Goal: Feedback & Contribution: Contribute content

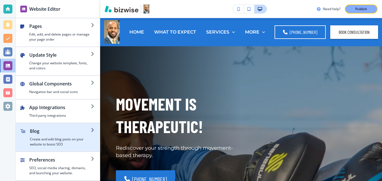
click at [52, 136] on div "button" at bounding box center [60, 135] width 61 height 2
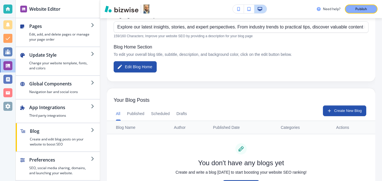
scroll to position [110, 0]
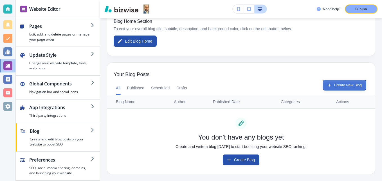
click at [341, 84] on button "Create New Blog" at bounding box center [344, 85] width 43 height 11
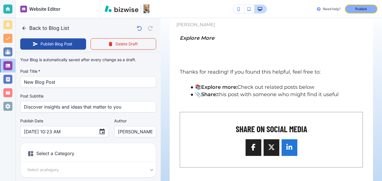
scroll to position [84, 0]
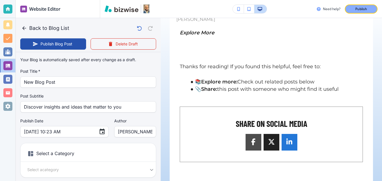
click at [250, 139] on span at bounding box center [253, 141] width 7 height 7
click at [292, 146] on div at bounding box center [289, 142] width 16 height 17
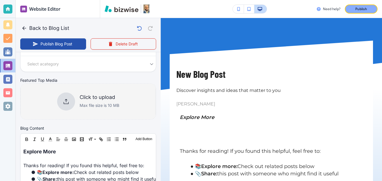
scroll to position [0, 0]
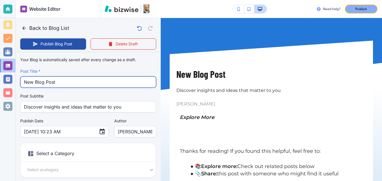
click at [108, 80] on input "New Blog Post" at bounding box center [88, 81] width 128 height 11
click at [107, 80] on input "New Blog Post" at bounding box center [88, 81] width 128 height 11
click at [106, 80] on input "New Blog Post" at bounding box center [88, 81] width 128 height 11
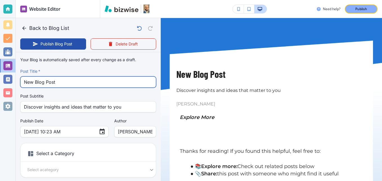
paste input "Parenting Without Ego: How to Work With Defiant Kids Without Taking It Personal…"
type input "Parenting Without Ego: How to Work With Defiant Kids Without Taking It Personal…"
type input "[DATE] 10:25 AM"
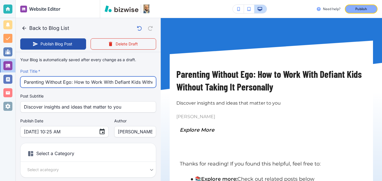
scroll to position [0, 51]
type input "Parenting Without Ego: How to Work With Defiant Kids Without Taking It Personal…"
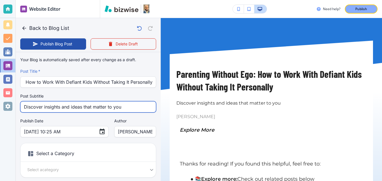
click at [127, 109] on input "Discover insights and ideas that matter to you" at bounding box center [88, 106] width 128 height 11
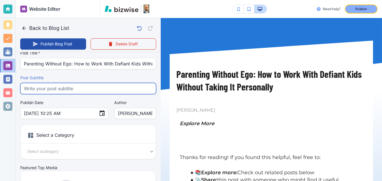
scroll to position [28, 0]
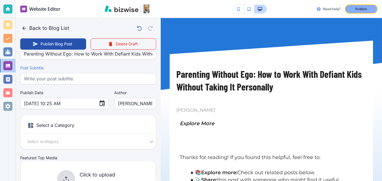
click at [63, 127] on h6 "Select a Category" at bounding box center [88, 126] width 135 height 14
click at [48, 0] on body "Website Editor Pages Edit, add, and delete pages or manage your page order Upda…" at bounding box center [191, 0] width 382 height 0
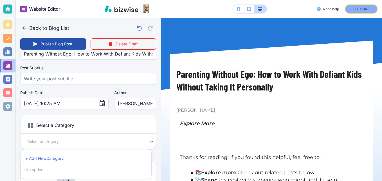
click at [49, 157] on li "+ Add New Category" at bounding box center [86, 158] width 126 height 9
type input "[DATE] 10:26 AM"
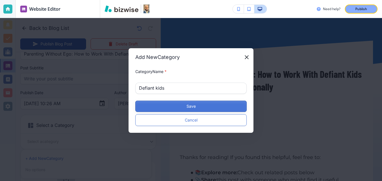
type input "Defiant kids"
click at [174, 104] on button "Save" at bounding box center [190, 105] width 111 height 11
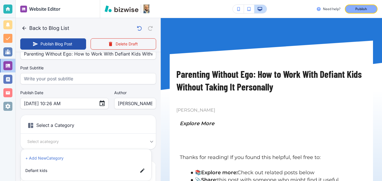
click at [144, 91] on div at bounding box center [191, 90] width 382 height 181
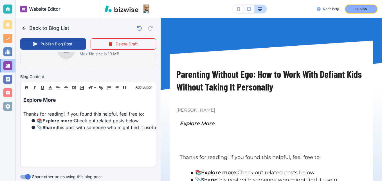
scroll to position [169, 0]
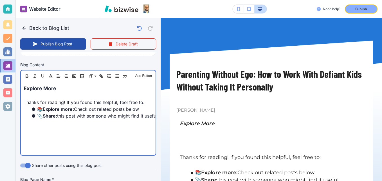
click at [58, 109] on strong "Explore more:" at bounding box center [58, 109] width 31 height 6
click at [64, 90] on p "Explore More" at bounding box center [88, 88] width 129 height 8
drag, startPoint x: 64, startPoint y: 90, endPoint x: 23, endPoint y: 91, distance: 41.6
click at [23, 91] on div "Explore More Thanks for reading! If you found this helpful, feel free to: 📚 Exp…" at bounding box center [88, 117] width 135 height 73
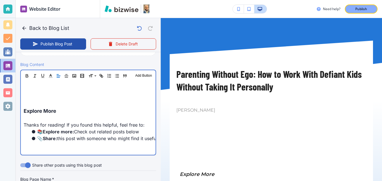
click at [54, 94] on p at bounding box center [88, 96] width 129 height 8
click at [54, 91] on div "Explore More Thanks for reading! If you found this helpful, feel free to: 📚 Exp…" at bounding box center [88, 117] width 135 height 73
click at [52, 92] on p at bounding box center [88, 96] width 129 height 8
click at [50, 97] on p at bounding box center [88, 96] width 129 height 8
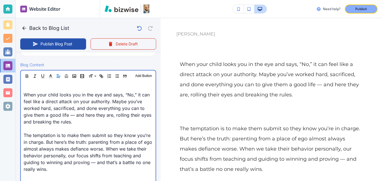
scroll to position [84, 0]
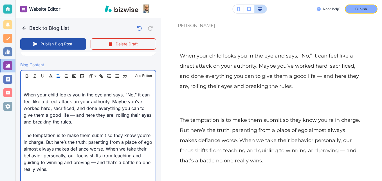
click at [35, 130] on p at bounding box center [88, 128] width 129 height 7
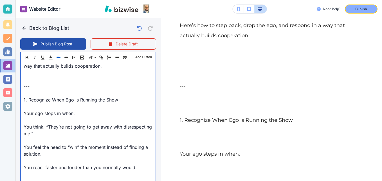
scroll to position [281, 0]
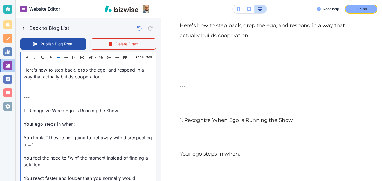
click at [40, 88] on p at bounding box center [88, 90] width 129 height 7
type input "[DATE] 10:28 AM"
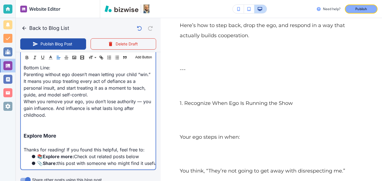
scroll to position [1144, 0]
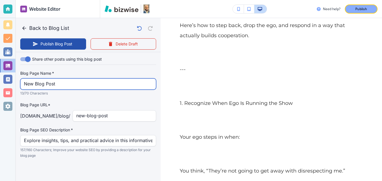
click at [63, 85] on input "New Blog Post" at bounding box center [88, 83] width 128 height 11
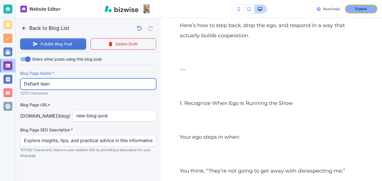
type input "Defiant teen"
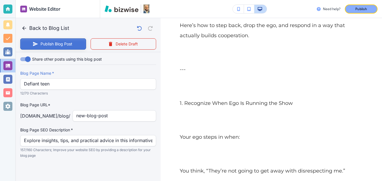
click at [54, 45] on button "Publish Blog Post" at bounding box center [53, 43] width 66 height 11
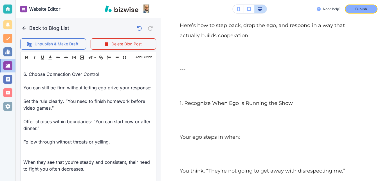
scroll to position [862, 0]
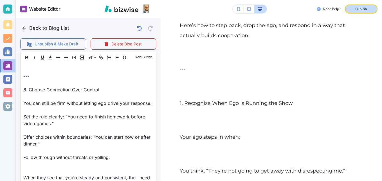
click at [363, 11] on p "Publish" at bounding box center [361, 8] width 12 height 5
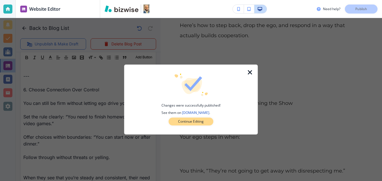
click at [204, 123] on p "Continue Editing" at bounding box center [191, 121] width 26 height 5
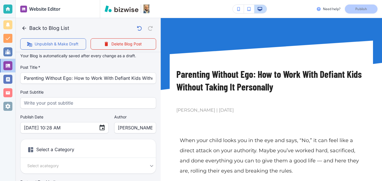
scroll to position [0, 0]
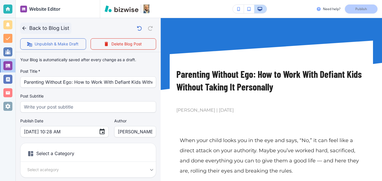
click at [23, 31] on icon "button" at bounding box center [24, 28] width 6 height 6
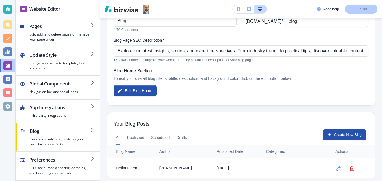
scroll to position [65, 0]
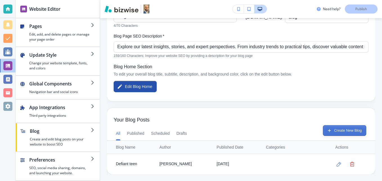
click at [340, 129] on button "Create New Blog" at bounding box center [344, 130] width 43 height 11
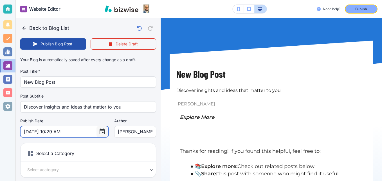
click at [100, 129] on icon "Choose date, selected date is Aug 29, 2025" at bounding box center [102, 131] width 5 height 6
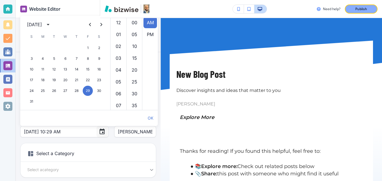
scroll to position [118, 0]
click at [101, 25] on icon "Next month" at bounding box center [101, 24] width 2 height 3
click at [87, 24] on icon "Previous month" at bounding box center [90, 24] width 7 height 7
click at [31, 102] on button "31" at bounding box center [31, 101] width 10 height 10
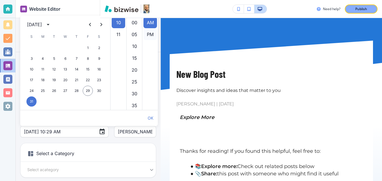
click at [147, 33] on li "PM" at bounding box center [149, 34] width 13 height 11
type input "[DATE] 10:29 PM"
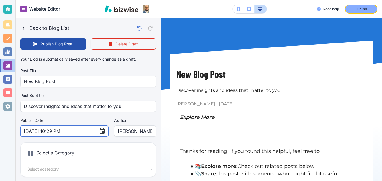
scroll to position [0, 0]
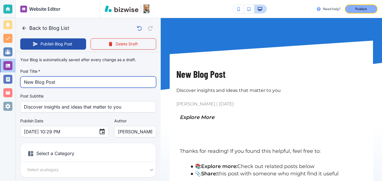
click at [61, 84] on input "New Blog Post" at bounding box center [88, 81] width 128 height 11
paste input "The 3 keys to dealing with a Defiant Son or Daughter"
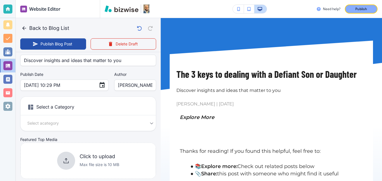
scroll to position [56, 0]
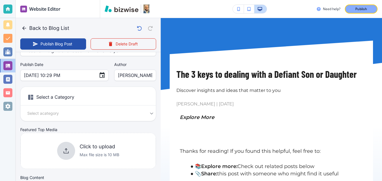
type input "The 3 keys to dealing with a Defiant Son or Daughter"
click at [102, 0] on body "Website Editor Pages Edit, add, and delete pages or manage your page order Upda…" at bounding box center [191, 0] width 382 height 0
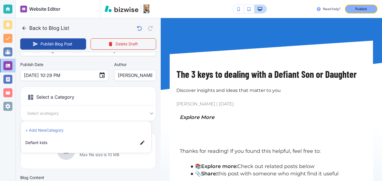
click at [74, 140] on span "Defiant kids" at bounding box center [79, 142] width 108 height 6
type input "a85ec54a1e65b5c74c8cd"
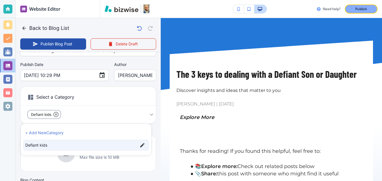
click at [42, 162] on div at bounding box center [191, 90] width 382 height 181
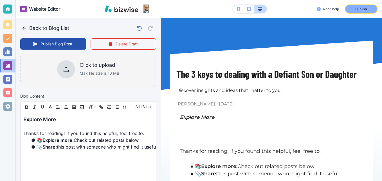
scroll to position [141, 0]
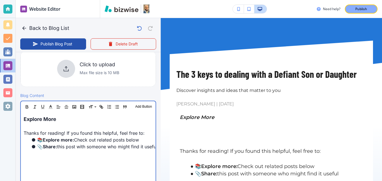
click at [24, 116] on span "Explore More" at bounding box center [40, 119] width 33 height 6
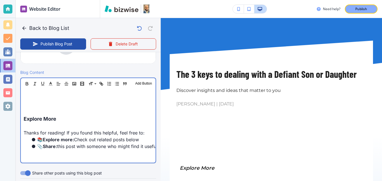
scroll to position [163, 0]
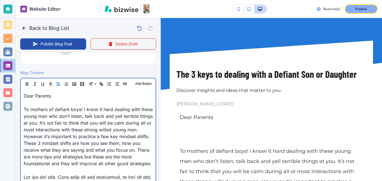
click at [53, 93] on p "Dear Parents" at bounding box center [88, 95] width 129 height 7
click at [114, 99] on p at bounding box center [88, 102] width 129 height 7
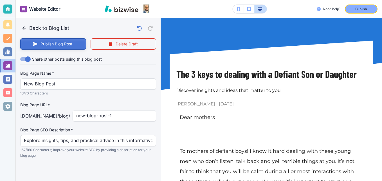
scroll to position [761, 0]
click at [53, 43] on button "Publish Blog Post" at bounding box center [53, 43] width 66 height 11
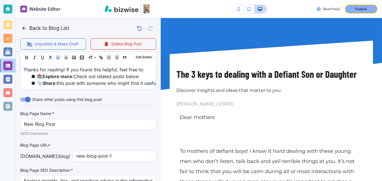
scroll to position [731, 0]
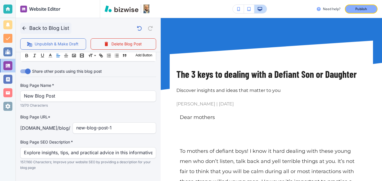
click at [25, 26] on icon "button" at bounding box center [24, 28] width 6 height 6
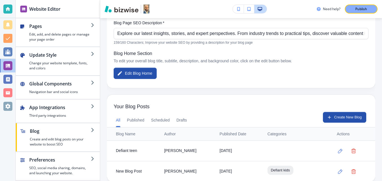
scroll to position [85, 0]
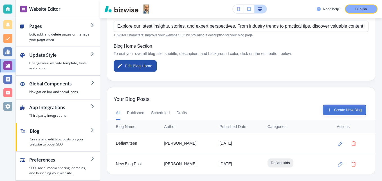
click at [336, 106] on button "Create New Blog" at bounding box center [344, 109] width 43 height 11
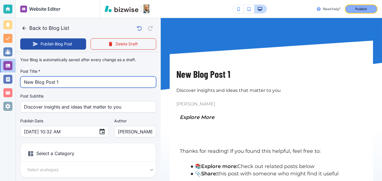
click at [66, 83] on input "New Blog Post 1" at bounding box center [88, 81] width 128 height 11
paste input ""When Your Teenage Son Pushes You Away: How to Parent Through Defiance, Disresp…"
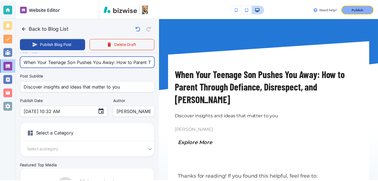
scroll to position [56, 0]
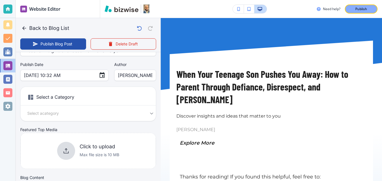
type input "When Your Teenage Son Pushes You Away: How to Parent Through Defiance, Disrespe…"
click at [41, 0] on body "Website Editor Pages Edit, add, and delete pages or manage your page order Upda…" at bounding box center [191, 0] width 382 height 0
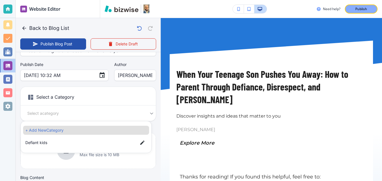
click at [50, 142] on span "Defiant kids" at bounding box center [79, 142] width 108 height 6
type input "a85ec54a1e65b5c74c8cd"
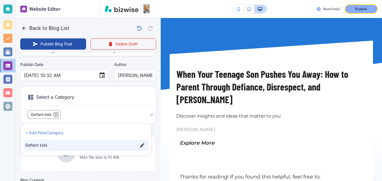
click at [92, 75] on div at bounding box center [191, 90] width 382 height 181
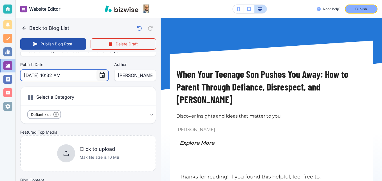
click at [99, 76] on icon "Choose date, selected date is Aug 29, 2025" at bounding box center [102, 75] width 7 height 7
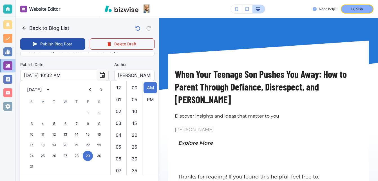
scroll to position [118, 0]
click at [101, 88] on icon "Next month" at bounding box center [101, 89] width 2 height 3
click at [43, 122] on button "8" at bounding box center [43, 123] width 10 height 10
type input "[DATE] 10:32 AM"
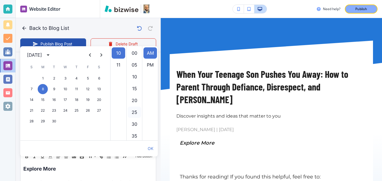
scroll to position [84, 0]
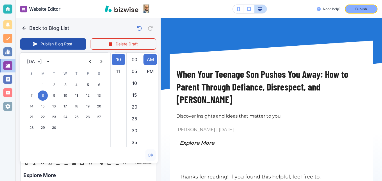
click at [149, 156] on button "OK" at bounding box center [150, 154] width 10 height 11
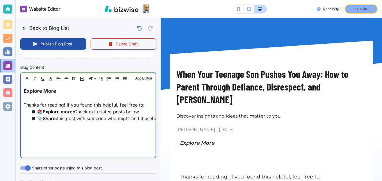
scroll to position [169, 0]
click at [23, 91] on div "Explore More Thanks for reading! If you found this helpful, feel free to: 📚 Exp…" at bounding box center [88, 120] width 135 height 73
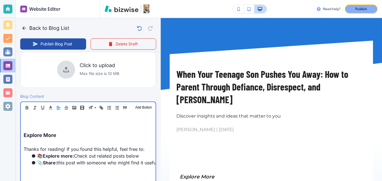
scroll to position [141, 0]
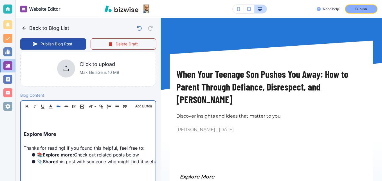
click at [44, 119] on p at bounding box center [88, 119] width 129 height 8
click at [54, 125] on p at bounding box center [88, 127] width 129 height 8
click at [53, 121] on p at bounding box center [88, 119] width 129 height 8
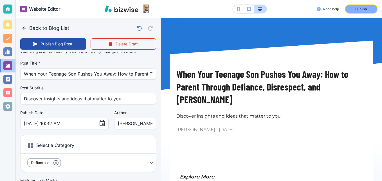
scroll to position [0, 0]
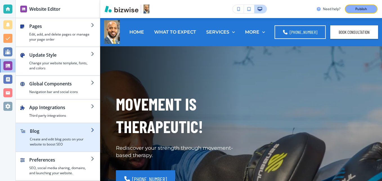
click at [58, 132] on h2 "Blog" at bounding box center [60, 130] width 61 height 7
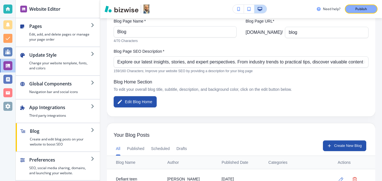
scroll to position [106, 0]
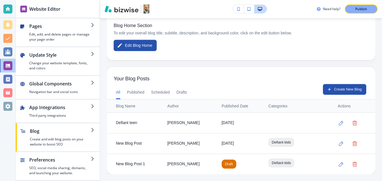
click at [222, 166] on span "Draft" at bounding box center [229, 164] width 15 height 6
click at [223, 163] on span "Draft" at bounding box center [229, 164] width 15 height 6
click at [335, 160] on button "button" at bounding box center [340, 163] width 11 height 11
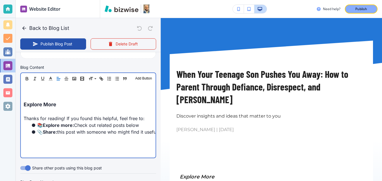
scroll to position [169, 0]
click at [46, 94] on p at bounding box center [88, 96] width 129 height 7
click at [46, 93] on p at bounding box center [88, 90] width 129 height 7
click at [46, 89] on p at bounding box center [88, 90] width 129 height 7
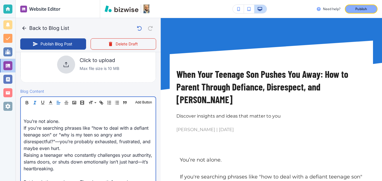
scroll to position [140, 0]
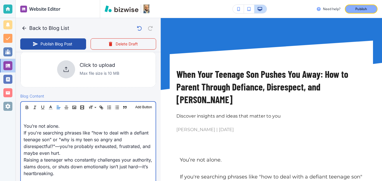
click at [31, 118] on p at bounding box center [88, 119] width 129 height 7
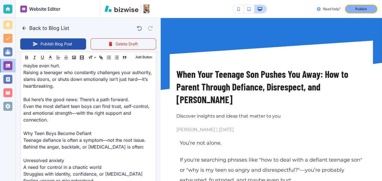
scroll to position [571, 0]
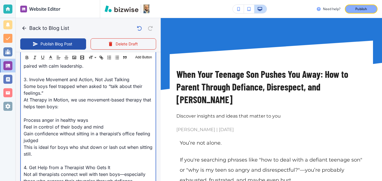
click at [42, 99] on p "At Therapy in Motion, we use movement-based therapy that helps teen boys:" at bounding box center [88, 102] width 129 height 13
click at [48, 100] on p "At Therapy in Motion, we use movement-based therapy that helps teen boys:" at bounding box center [88, 102] width 129 height 13
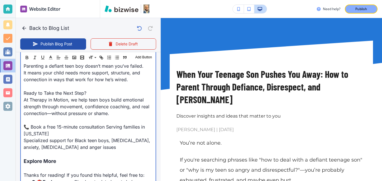
scroll to position [754, 0]
click at [33, 99] on p "At Therapy in Motion, we help teen boys build emotional strength through moveme…" at bounding box center [88, 106] width 129 height 20
click at [39, 98] on p "At Counseling in Motion, we help teen boys build emotional strength through mov…" at bounding box center [88, 106] width 129 height 20
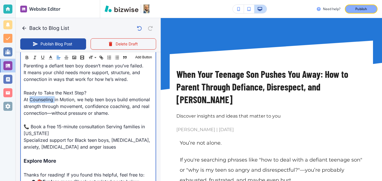
copy p "Counseling"
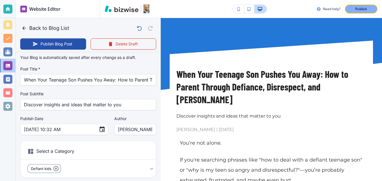
scroll to position [0, 0]
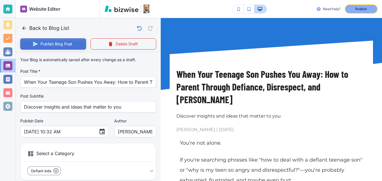
click at [53, 41] on button "Publish Blog Post" at bounding box center [53, 43] width 66 height 11
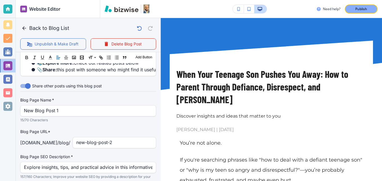
scroll to position [909, 0]
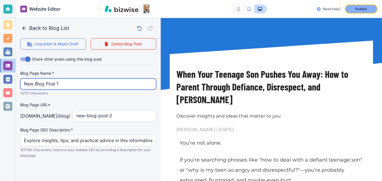
click at [63, 84] on input "New Blog Post 1" at bounding box center [88, 83] width 128 height 11
type input "parent through defiance"
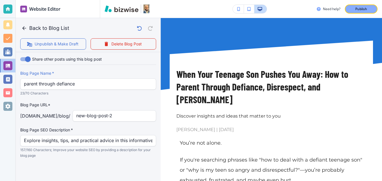
click at [85, 96] on p "23/70 Characters" at bounding box center [86, 93] width 132 height 6
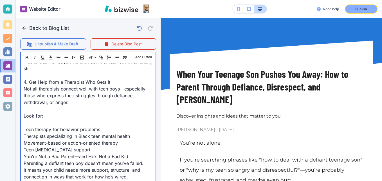
scroll to position [657, 0]
click at [119, 87] on p "Not all therapists connect well with teen boys—especially those who express the…" at bounding box center [88, 95] width 129 height 20
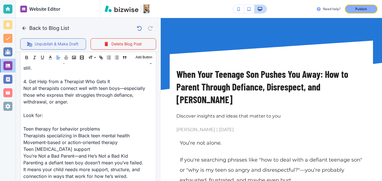
scroll to position [656, 0]
click at [68, 43] on button "Unpublish & Make Draft" at bounding box center [53, 43] width 66 height 11
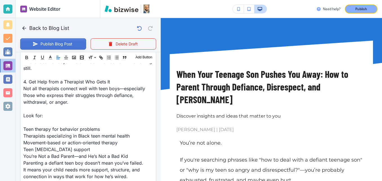
click at [60, 45] on button "Publish Blog Post" at bounding box center [53, 43] width 66 height 11
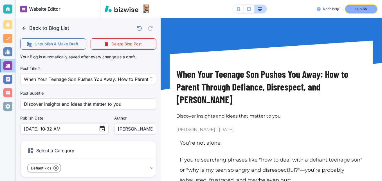
scroll to position [0, 0]
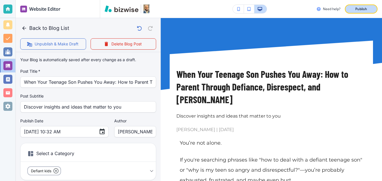
click at [357, 11] on p "Publish" at bounding box center [361, 8] width 12 height 5
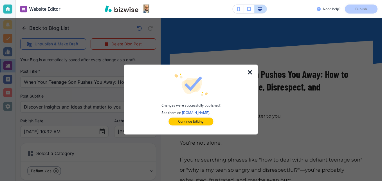
click at [186, 120] on p "Continue Editing" at bounding box center [191, 121] width 26 height 5
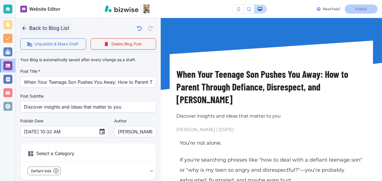
click at [24, 30] on icon "button" at bounding box center [24, 28] width 6 height 6
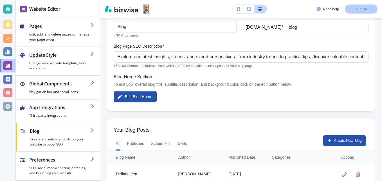
scroll to position [106, 0]
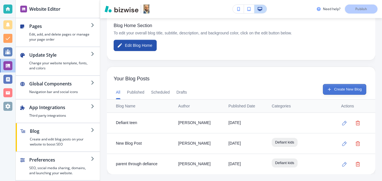
click at [345, 88] on button "Create New Blog" at bounding box center [344, 89] width 43 height 11
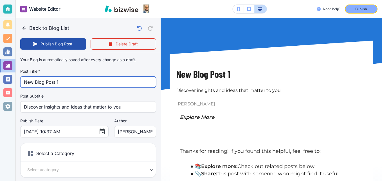
click at [70, 84] on input "New Blog Post 1" at bounding box center [88, 81] width 128 height 11
paste input ""Mama, Can You See Me?""
type input ""Mama, Can You See Me?""
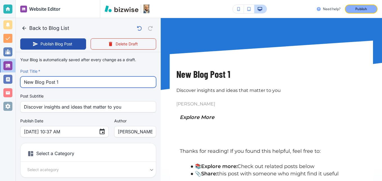
type input "Aug 29, 2025 10:38 AM"
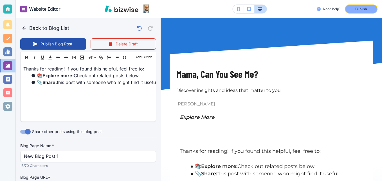
scroll to position [274, 0]
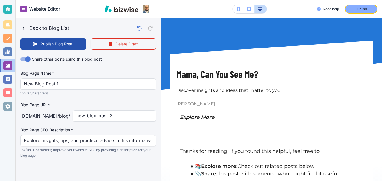
type input "Mama, Can You See Me?"
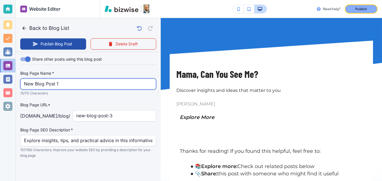
click at [63, 82] on input "New Blog Post 1" at bounding box center [88, 83] width 128 height 11
paste input ""Mama, Can You See Me?""
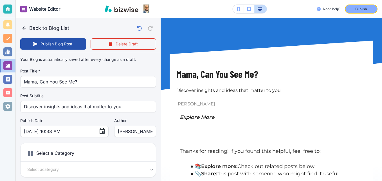
scroll to position [0, 0]
type input "Mama, Can You See Me?"
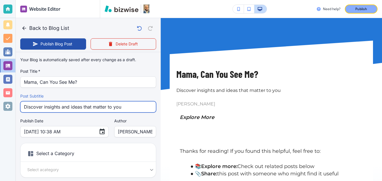
click at [123, 107] on input "Discover insights and ideas that matter to you" at bounding box center [88, 106] width 128 height 11
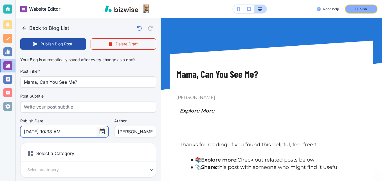
click at [99, 128] on icon "Choose date, selected date is Aug 29, 2025" at bounding box center [102, 131] width 7 height 7
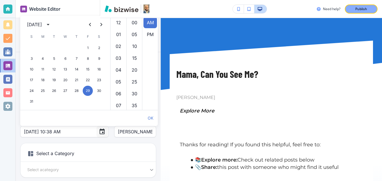
scroll to position [118, 0]
click at [99, 24] on icon "Next month" at bounding box center [101, 24] width 7 height 7
click at [41, 69] on button "15" at bounding box center [43, 69] width 10 height 10
type input "Sep 15, 2025 10:38 AM"
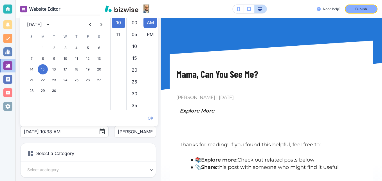
click at [124, 152] on h6 "Select a Category" at bounding box center [88, 154] width 135 height 14
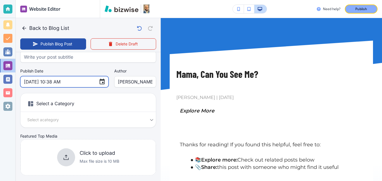
scroll to position [56, 0]
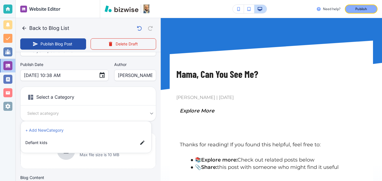
click at [77, 0] on body "Website Editor Pages Edit, add, and delete pages or manage your page order Upda…" at bounding box center [191, 0] width 382 height 0
click at [61, 143] on span "Defiant kids" at bounding box center [79, 142] width 108 height 6
type input "a85ec54a1e65b5c74c8cd"
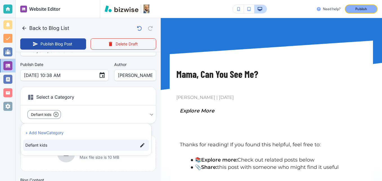
click at [47, 157] on div at bounding box center [191, 90] width 382 height 181
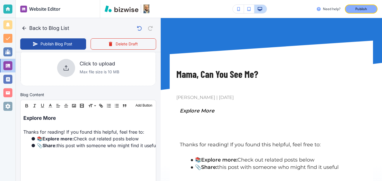
scroll to position [169, 0]
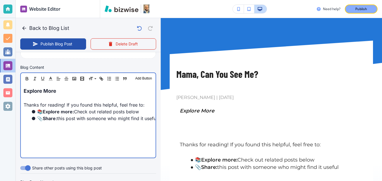
click at [22, 92] on div "Explore More Thanks for reading! If you found this helpful, feel free to: 📚 Exp…" at bounding box center [88, 120] width 135 height 73
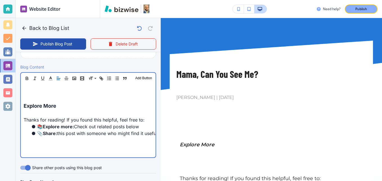
scroll to position [169, 0]
click at [65, 89] on p at bounding box center [88, 91] width 129 height 8
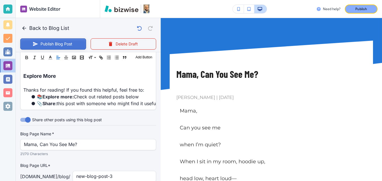
scroll to position [534, 0]
click at [50, 43] on button "Publish Blog Post" at bounding box center [53, 43] width 66 height 11
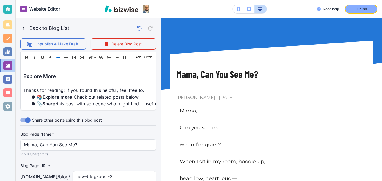
drag, startPoint x: 26, startPoint y: 25, endPoint x: 30, endPoint y: 25, distance: 4.2
click at [27, 25] on button "Back to Blog List" at bounding box center [45, 27] width 51 height 11
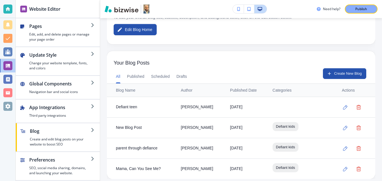
scroll to position [126, 0]
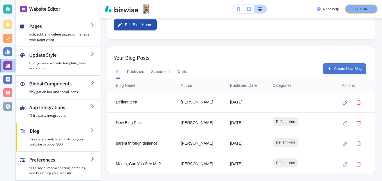
click at [342, 65] on button "Create New Blog" at bounding box center [344, 68] width 43 height 11
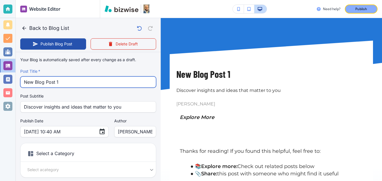
click at [65, 83] on input "New Blog Post 1" at bounding box center [88, 81] width 128 height 11
paste input ""Dear Mama: A Letter From Your Son Who’s Still Figuring It Out""
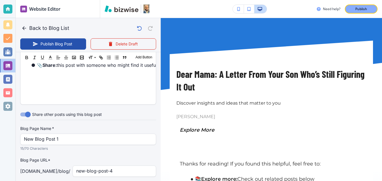
scroll to position [274, 0]
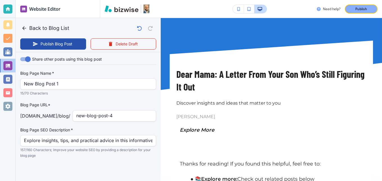
type input "Dear Mama: A Letter From Your Son Who’s Still Figuring It Out"
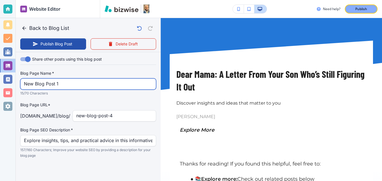
click at [67, 83] on input "New Blog Post 1" at bounding box center [88, 83] width 128 height 11
paste input ""Dear Mama: A Letter From Your Son Who’s Still Figuring It Out""
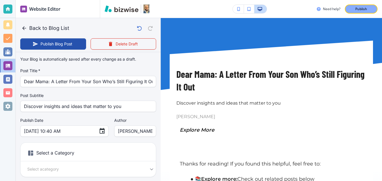
scroll to position [0, 0]
type input "Dear Mama: A Letter From Your Son Who’s Still Figuring It Out"
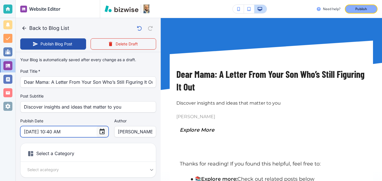
click at [96, 132] on button "Choose date, selected date is Aug 29, 2025" at bounding box center [101, 131] width 11 height 11
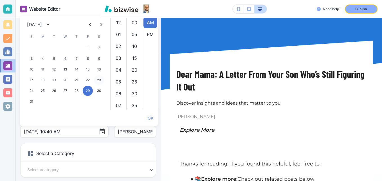
scroll to position [94, 0]
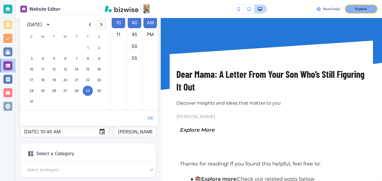
click at [101, 24] on icon "Next month" at bounding box center [101, 24] width 2 height 3
click at [44, 80] on button "22" at bounding box center [43, 80] width 10 height 10
type input "Sep 22, 2025 10:40 AM"
click at [151, 118] on button "OK" at bounding box center [150, 117] width 10 height 11
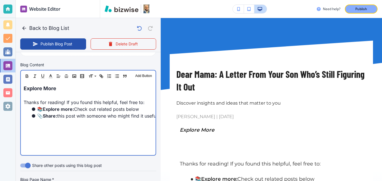
scroll to position [169, 0]
click at [24, 88] on span "Explore More" at bounding box center [40, 88] width 33 height 6
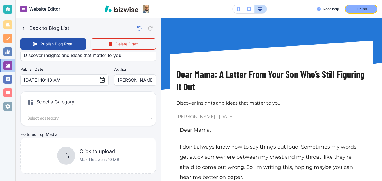
scroll to position [56, 0]
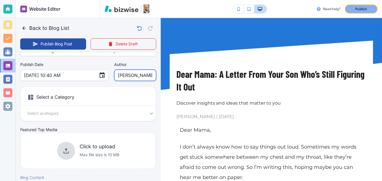
click at [145, 77] on input "[PERSON_NAME]" at bounding box center [135, 75] width 35 height 11
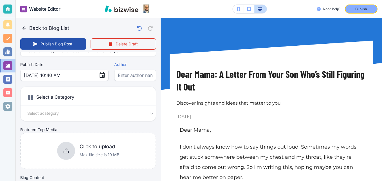
click at [115, 125] on div "Your Blog is automatically saved after every change as a draft. Post Title   * …" at bounding box center [88, 86] width 136 height 176
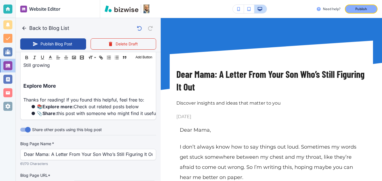
scroll to position [590, 0]
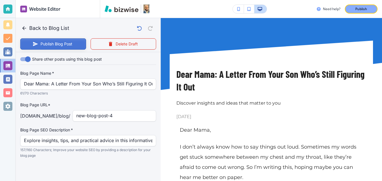
click at [58, 42] on button "Publish Blog Post" at bounding box center [53, 43] width 66 height 11
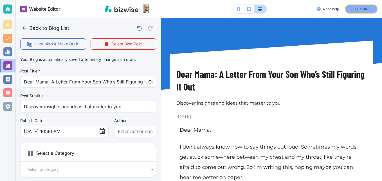
scroll to position [0, 0]
click at [28, 27] on button "Back to Blog List" at bounding box center [45, 27] width 51 height 11
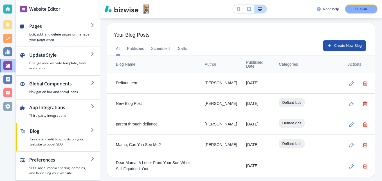
scroll to position [156, 0]
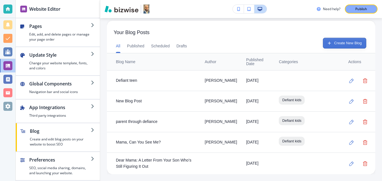
click at [349, 38] on button "Create New Blog" at bounding box center [344, 43] width 43 height 11
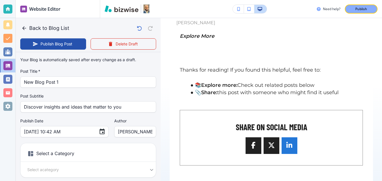
scroll to position [84, 0]
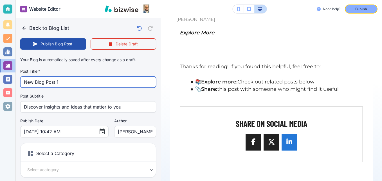
click at [64, 80] on input "New Blog Post 1" at bounding box center [88, 81] width 128 height 11
paste input "Raising a Child with ADHD: What Every Mom Should Know (Inspired by Dr. Russell …"
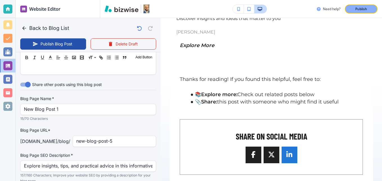
scroll to position [274, 0]
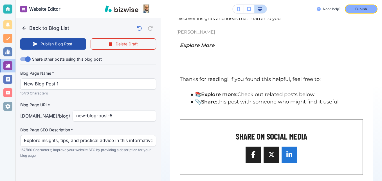
type input "Raising a Child with ADHD: What Every Mom Should Know (Inspired by Dr. Russell …"
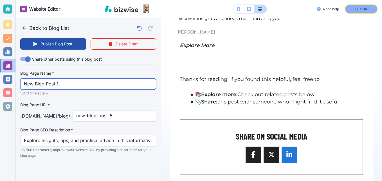
click at [58, 85] on input "New Blog Post 1" at bounding box center [88, 83] width 128 height 11
paste input "Raising a Child with ADHD: What Every Mom Should Know (Inspired by Dr."
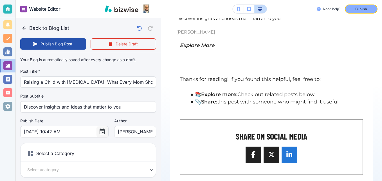
type input "Raising a Child with ADHD: What Every Mom Should Know (Inspired by Dr."
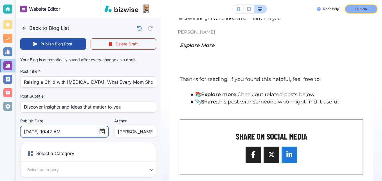
click at [100, 130] on icon "Choose date, selected date is Aug 29, 2025" at bounding box center [102, 131] width 5 height 6
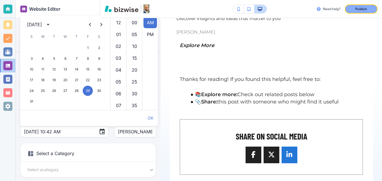
scroll to position [118, 0]
click at [103, 25] on icon "Next month" at bounding box center [101, 24] width 7 height 7
click at [43, 90] on button "29" at bounding box center [43, 90] width 10 height 10
type input "Sep 29, 2025 10:42 AM"
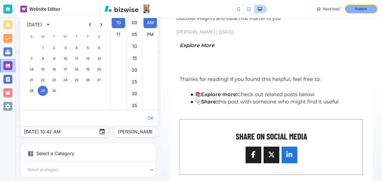
click at [150, 117] on button "OK" at bounding box center [150, 117] width 10 height 11
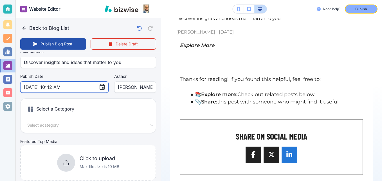
scroll to position [84, 0]
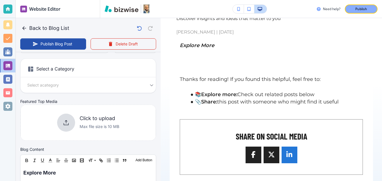
click at [47, 68] on h6 "Select a Category" at bounding box center [88, 70] width 135 height 14
click at [94, 81] on div "Select a Category Select a category Select a Category" at bounding box center [88, 75] width 136 height 35
click at [92, 0] on body "Website Editor Pages Edit, add, and delete pages or manage your page order Upda…" at bounding box center [191, 0] width 382 height 0
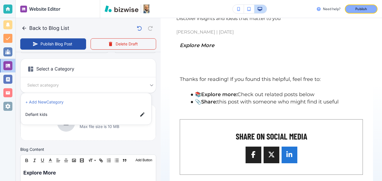
click at [64, 102] on li "+ Add New Category" at bounding box center [86, 101] width 126 height 9
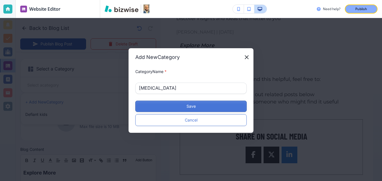
type input "ADHD"
click at [174, 102] on button "Save" at bounding box center [190, 105] width 111 height 11
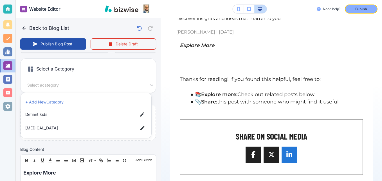
click at [33, 127] on span "ADHD" at bounding box center [79, 128] width 108 height 6
type input "a3d45c1be6d8d67ea97ca"
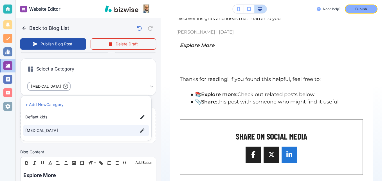
click at [87, 150] on div at bounding box center [191, 90] width 382 height 181
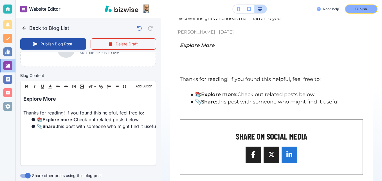
scroll to position [169, 0]
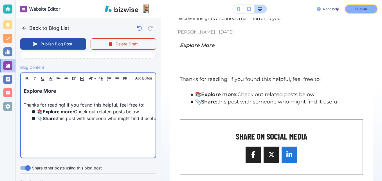
click at [23, 90] on div "Explore More Thanks for reading! If you found this helpful, feel free to: 📚 Exp…" at bounding box center [88, 120] width 135 height 73
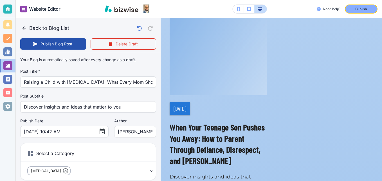
scroll to position [2134, 0]
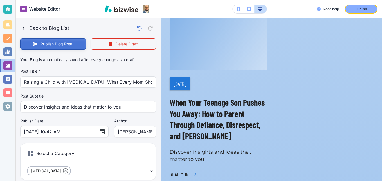
click at [55, 46] on button "Publish Blog Post" at bounding box center [53, 43] width 66 height 11
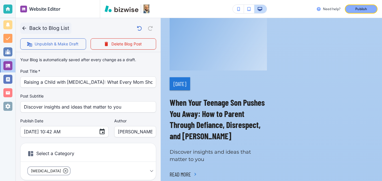
click at [34, 28] on button "Back to Blog List" at bounding box center [45, 27] width 51 height 11
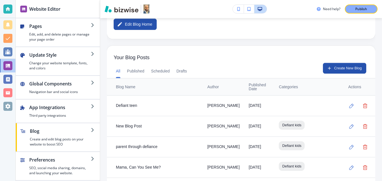
scroll to position [122, 0]
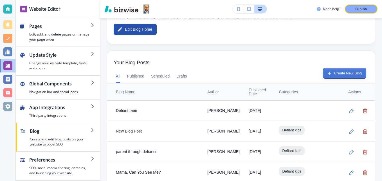
click at [335, 73] on button "Create New Blog" at bounding box center [344, 73] width 43 height 11
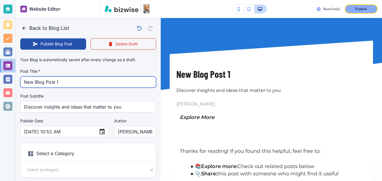
click at [51, 83] on input "New Blog Post 1" at bounding box center [88, 81] width 128 height 11
paste input "Poem for mothers of Anxious teens - In the Garden of Small Victories"
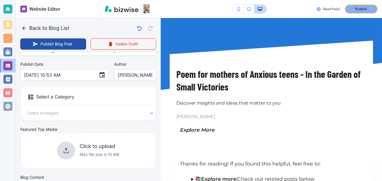
scroll to position [56, 0]
type input "Poem for mothers of Anxious teens - In the Garden of Small Victories"
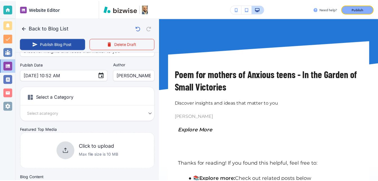
scroll to position [0, 0]
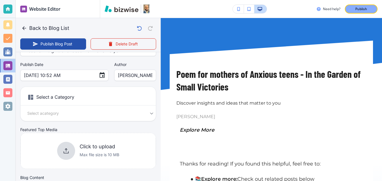
click at [55, 99] on h6 "Select a Category" at bounding box center [88, 98] width 135 height 14
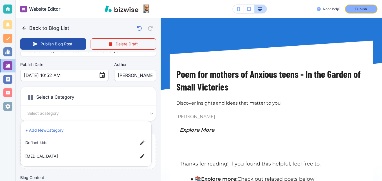
click at [49, 0] on body "Website Editor Pages Edit, add, and delete pages or manage your page order Upda…" at bounding box center [191, 0] width 382 height 0
click at [54, 129] on li "+ Add New Category" at bounding box center [86, 129] width 126 height 9
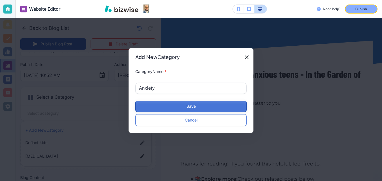
type input "Anxiety"
click at [164, 101] on button "Save" at bounding box center [190, 105] width 111 height 11
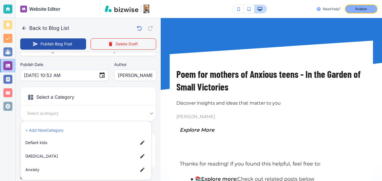
click at [47, 169] on span "Anxiety" at bounding box center [79, 169] width 108 height 6
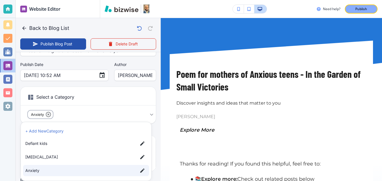
type input "a697f13793cab5bb1680e"
click at [48, 132] on li "+ Add New Category" at bounding box center [86, 130] width 126 height 9
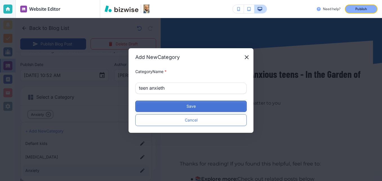
type input "teen anxieth"
click at [188, 104] on button "Save" at bounding box center [190, 105] width 111 height 11
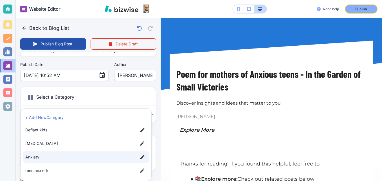
click at [51, 157] on span "Anxiety" at bounding box center [79, 157] width 108 height 6
click at [37, 158] on span "Anxiety" at bounding box center [79, 157] width 108 height 6
click at [40, 168] on span "teen anxieth" at bounding box center [79, 170] width 108 height 6
type input "a697f13793cab5bb1680e,a5259de5c838c6876c94c"
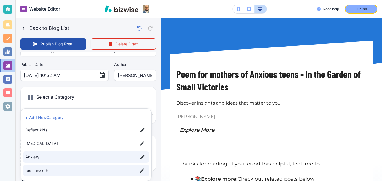
click at [52, 85] on div at bounding box center [191, 90] width 382 height 181
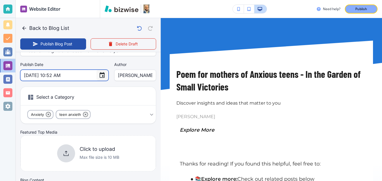
click at [99, 76] on icon "Choose date, selected date is Aug 29, 2025" at bounding box center [102, 75] width 7 height 7
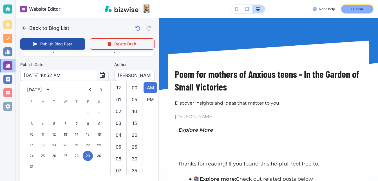
scroll to position [118, 0]
click at [104, 86] on button "Next month" at bounding box center [101, 89] width 11 height 11
click at [103, 86] on button "Next month" at bounding box center [101, 89] width 11 height 11
click at [34, 123] on button "5" at bounding box center [31, 123] width 10 height 10
type input "Oct 05, 2025 10:52 AM"
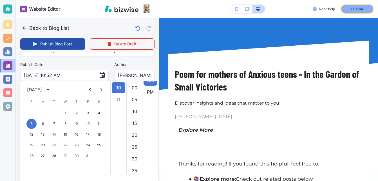
scroll to position [12, 0]
click at [139, 62] on div "Author David Barnes Author" at bounding box center [134, 71] width 40 height 19
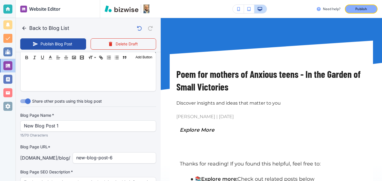
scroll to position [277, 0]
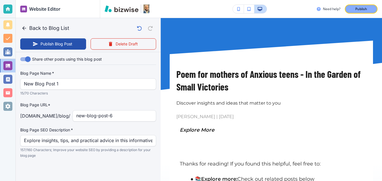
click at [55, 89] on div "New Blog Post 1 Blog Page Name   *" at bounding box center [88, 83] width 136 height 11
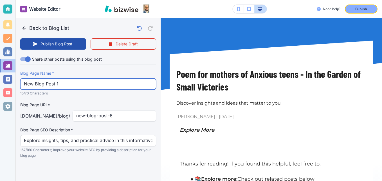
click at [55, 87] on input "New Blog Post 1" at bounding box center [88, 83] width 128 height 11
paste input "Poem for mothers of Anxious teens - In the Garden of Small Victories"
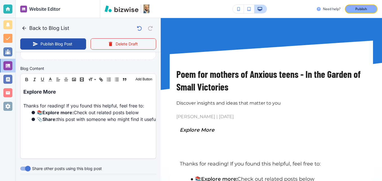
scroll to position [164, 0]
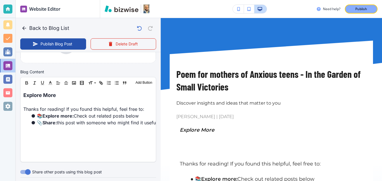
type input "Poem for mothers of Anxious teens - In the Garden of Small Victories"
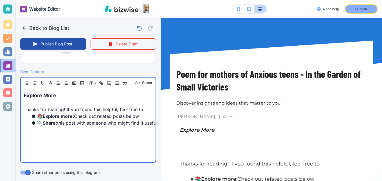
click at [24, 95] on span "Explore More" at bounding box center [40, 95] width 33 height 6
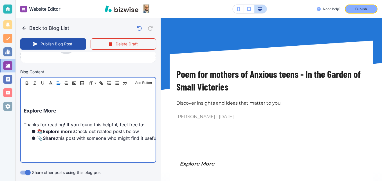
scroll to position [164, 0]
click at [58, 93] on p at bounding box center [88, 95] width 129 height 8
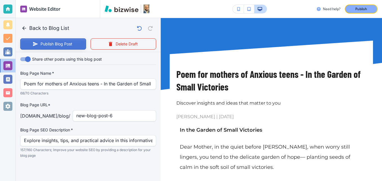
scroll to position [444, 0]
click at [51, 43] on button "Publish Blog Post" at bounding box center [53, 43] width 66 height 11
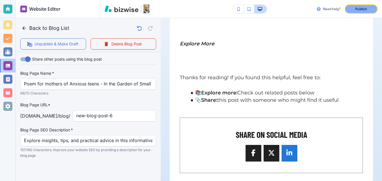
scroll to position [422, 0]
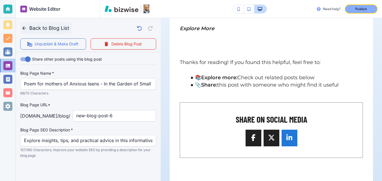
click at [44, 26] on button "Back to Blog List" at bounding box center [45, 27] width 51 height 11
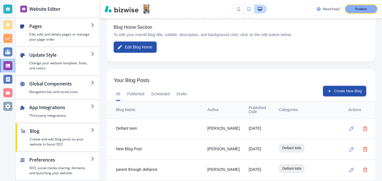
scroll to position [87, 0]
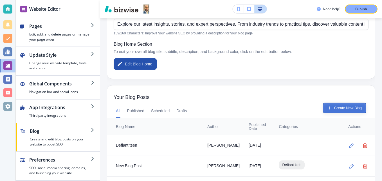
click at [336, 108] on button "Create New Blog" at bounding box center [344, 107] width 43 height 11
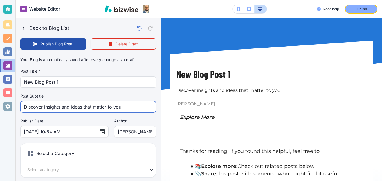
click at [92, 107] on input "Discover insights and ideas that matter to you" at bounding box center [88, 106] width 128 height 11
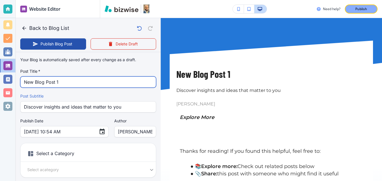
click at [82, 82] on input "New Blog Post 1" at bounding box center [88, 81] width 128 height 11
paste input "“He Just Won’t Talk to Me”: 5 Tips to Help Your Son Open Up"
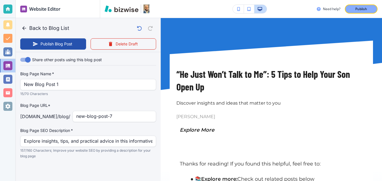
scroll to position [274, 0]
type input "“He Just Won’t Talk to Me”: 5 Tips to Help Your Son Open Up"
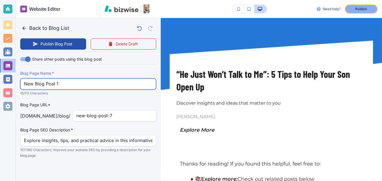
scroll to position [0, 0]
click at [65, 84] on input "New Blog Post 1" at bounding box center [88, 83] width 128 height 11
paste input "“He Just Won’t Talk to Me”: 5 Tips to Help Your Son Open Up"
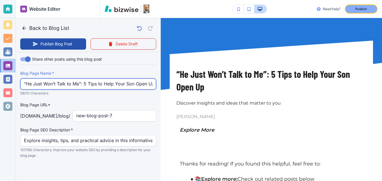
scroll to position [0, 5]
type input "“He Just Won’t Talk to Me”: 5 Tips to Help Your Son Open Up"
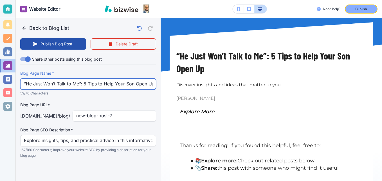
scroll to position [28, 0]
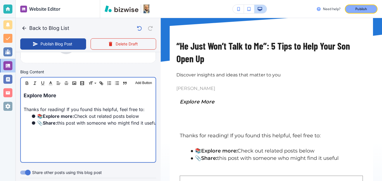
click at [22, 96] on div "Explore More Thanks for reading! If you found this helpful, feel free to: 📚 Exp…" at bounding box center [88, 125] width 135 height 73
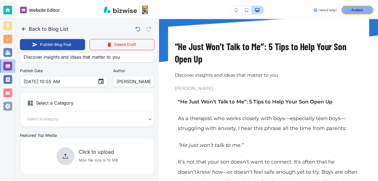
scroll to position [49, 0]
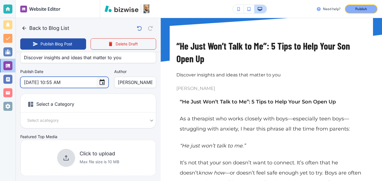
click at [100, 82] on icon "Choose date, selected date is Aug 29, 2025" at bounding box center [102, 82] width 5 height 6
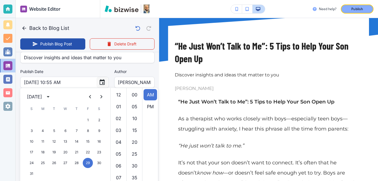
scroll to position [130, 0]
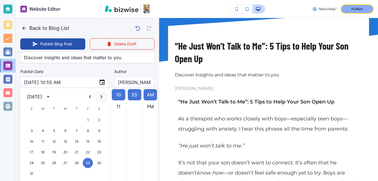
click at [101, 95] on icon "Next month" at bounding box center [101, 96] width 2 height 3
click at [42, 139] on button "13" at bounding box center [43, 141] width 10 height 10
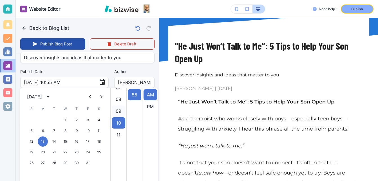
click at [120, 111] on li "09" at bounding box center [118, 110] width 13 height 11
type input "Oct 13, 2025 09:55 AM"
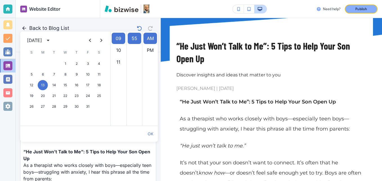
scroll to position [105, 0]
click at [150, 132] on button "OK" at bounding box center [150, 133] width 10 height 11
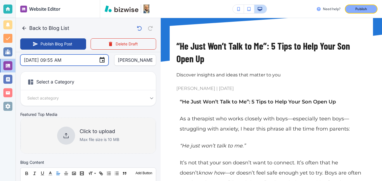
scroll to position [77, 0]
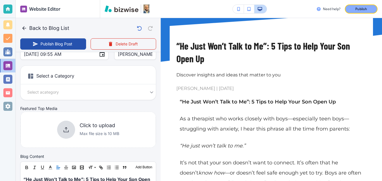
click at [48, 0] on body "Website Editor Pages Edit, add, and delete pages or manage your page order Upda…" at bounding box center [191, 0] width 382 height 0
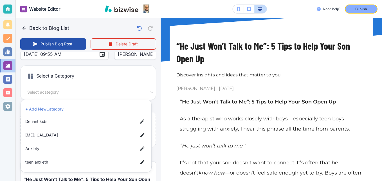
click at [44, 162] on span "teen anxieth" at bounding box center [79, 162] width 108 height 6
type input "a5259de5c838c6876c94c"
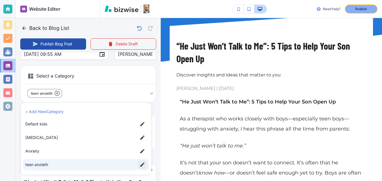
click at [142, 165] on icon "button" at bounding box center [142, 164] width 4 height 4
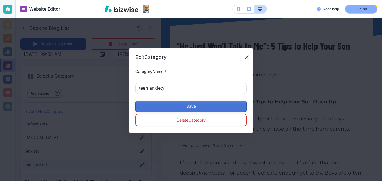
type input "teen anxiety"
click at [156, 103] on button "Save" at bounding box center [190, 105] width 111 height 11
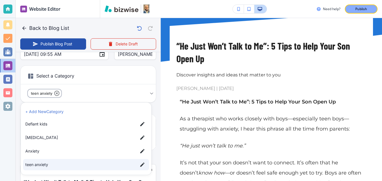
click at [118, 92] on div at bounding box center [191, 90] width 382 height 181
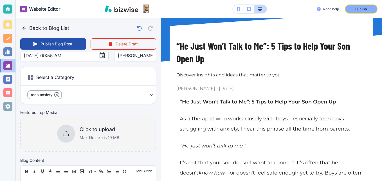
scroll to position [77, 0]
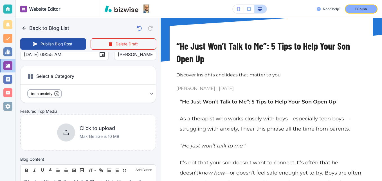
click at [72, 76] on h6 "Select a Category" at bounding box center [88, 77] width 135 height 14
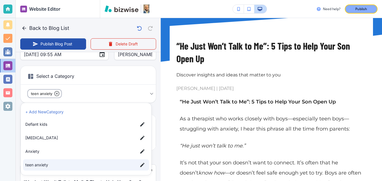
click at [76, 0] on body "Website Editor Pages Edit, add, and delete pages or manage your page order Upda…" at bounding box center [191, 0] width 382 height 0
click at [54, 112] on li "+ Add New Category" at bounding box center [86, 111] width 126 height 9
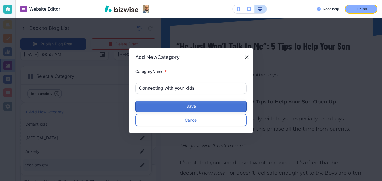
type input "Connecting with your kids"
click at [148, 106] on button "Save" at bounding box center [190, 105] width 111 height 11
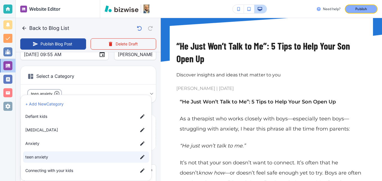
click at [65, 168] on span "Connecting with your kids" at bounding box center [79, 170] width 108 height 6
type input "a5259de5c838c6876c94c,ac9930850eba41ad3d28b"
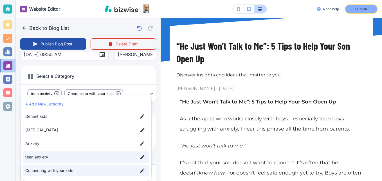
click at [116, 76] on div at bounding box center [191, 90] width 382 height 181
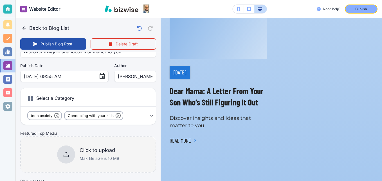
scroll to position [49, 0]
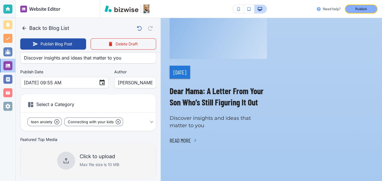
click at [63, 162] on icon at bounding box center [66, 160] width 7 height 7
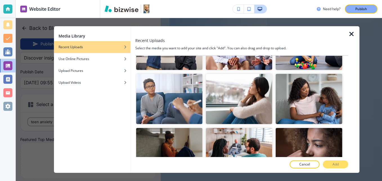
scroll to position [197, 0]
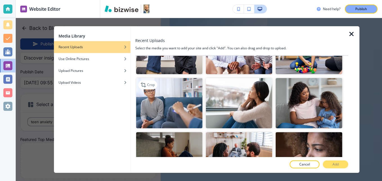
click at [172, 85] on img "button" at bounding box center [169, 103] width 66 height 50
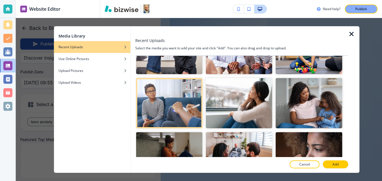
click at [327, 161] on button "Add" at bounding box center [335, 164] width 25 height 8
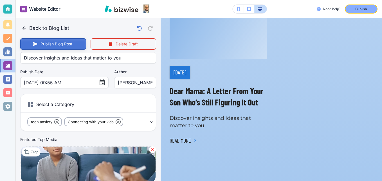
click at [50, 42] on button "Publish Blog Post" at bounding box center [53, 43] width 66 height 11
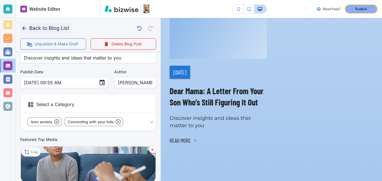
click at [40, 27] on button "Back to Blog List" at bounding box center [45, 27] width 51 height 11
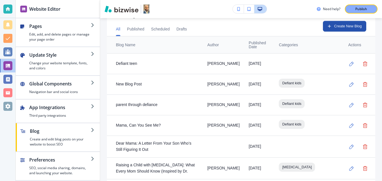
scroll to position [141, 0]
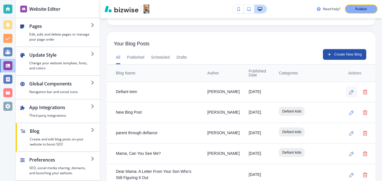
click at [349, 92] on icon "button" at bounding box center [351, 92] width 4 height 4
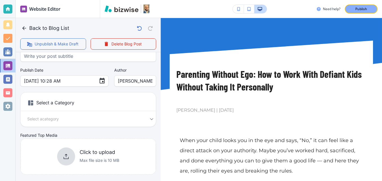
scroll to position [84, 0]
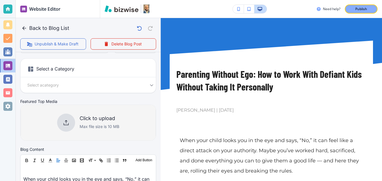
click at [74, 121] on div "Click to upload Max file size is 10 MB" at bounding box center [88, 122] width 62 height 18
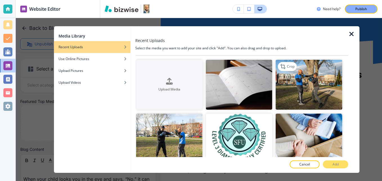
click at [290, 85] on img "button" at bounding box center [309, 85] width 66 height 50
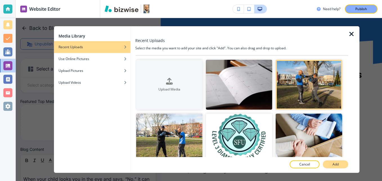
click at [338, 166] on p "Add" at bounding box center [335, 163] width 6 height 5
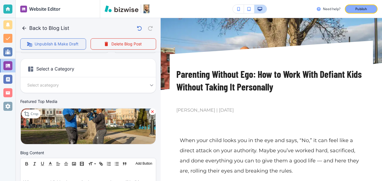
click at [47, 46] on button "Unpublish & Make Draft" at bounding box center [53, 43] width 66 height 11
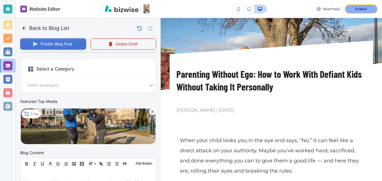
click at [46, 45] on button "Publish Blog Post" at bounding box center [53, 43] width 66 height 11
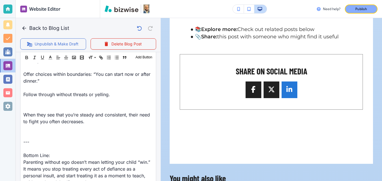
scroll to position [1996, 0]
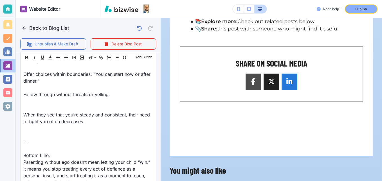
click at [251, 85] on span at bounding box center [253, 81] width 7 height 7
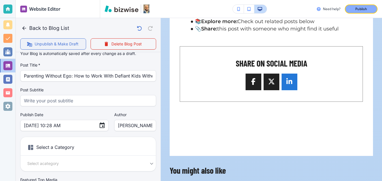
scroll to position [0, 0]
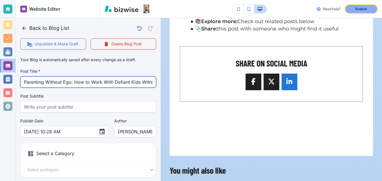
click at [58, 85] on input "Parenting Without Ego: How to Work With Defiant Kids Without Taking It Personal…" at bounding box center [88, 81] width 128 height 11
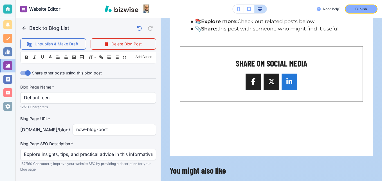
scroll to position [1146, 0]
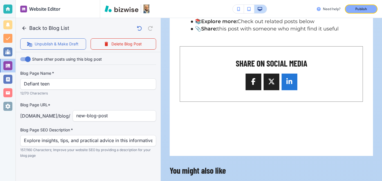
click at [40, 116] on p "davidbarnestherapy.org /blog /" at bounding box center [45, 115] width 50 height 7
drag, startPoint x: 40, startPoint y: 116, endPoint x: 27, endPoint y: 114, distance: 12.8
click at [27, 114] on p "davidbarnestherapy.org /blog /" at bounding box center [45, 115] width 50 height 7
drag, startPoint x: 20, startPoint y: 113, endPoint x: 119, endPoint y: 119, distance: 99.7
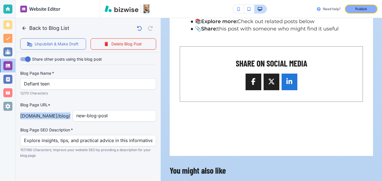
click at [292, 90] on div at bounding box center [289, 81] width 16 height 17
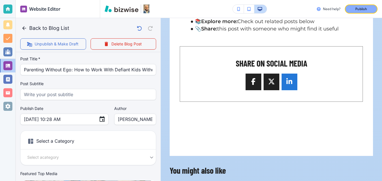
scroll to position [0, 0]
